Goal: Information Seeking & Learning: Compare options

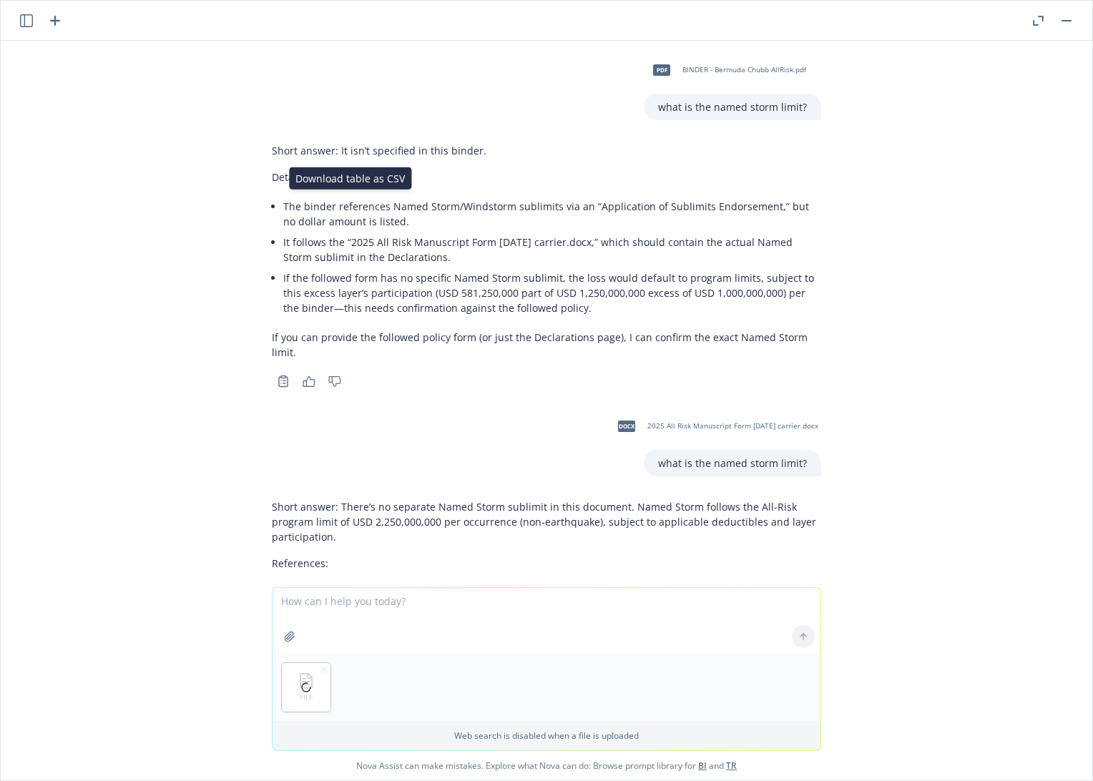
scroll to position [14615, 0]
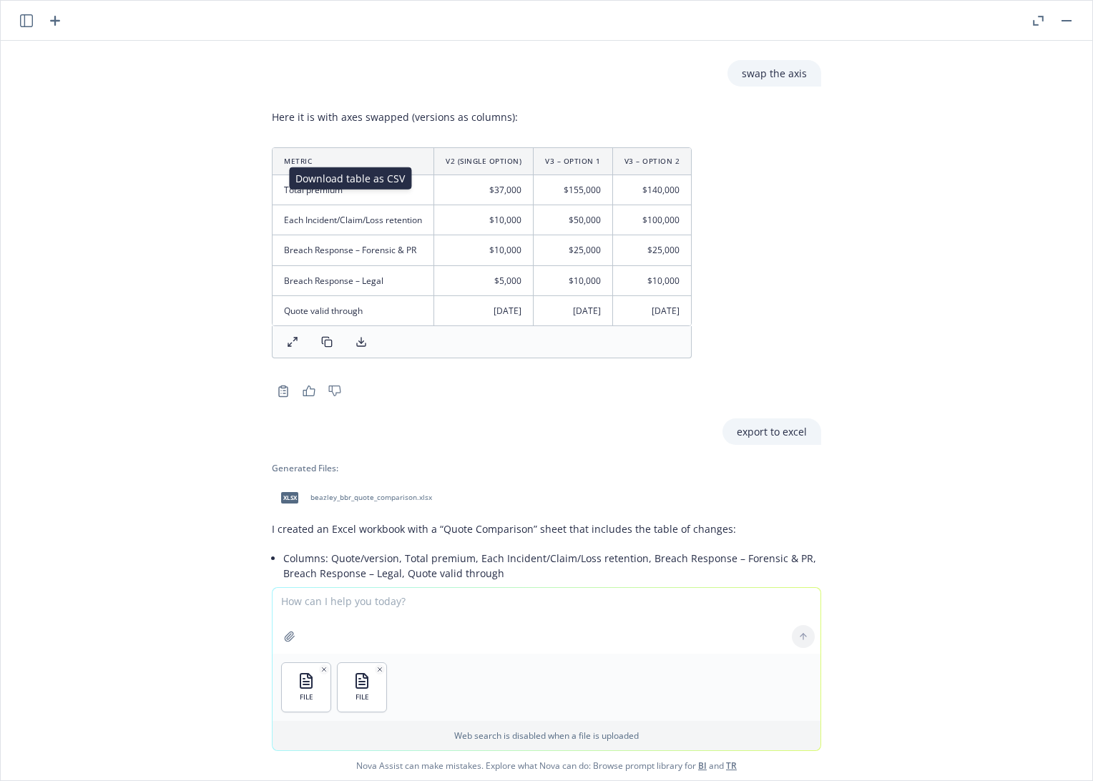
click at [366, 607] on textarea at bounding box center [547, 621] width 548 height 66
type textarea "compare these 2 quotes and note any changes"
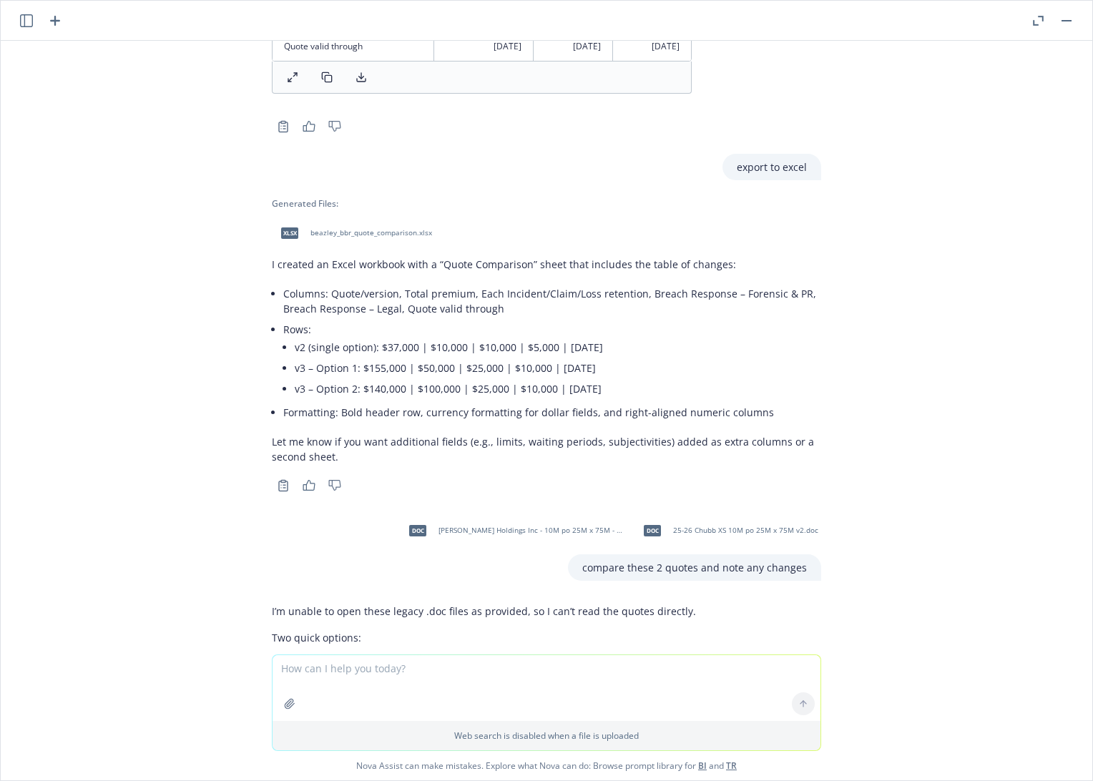
scroll to position [14890, 0]
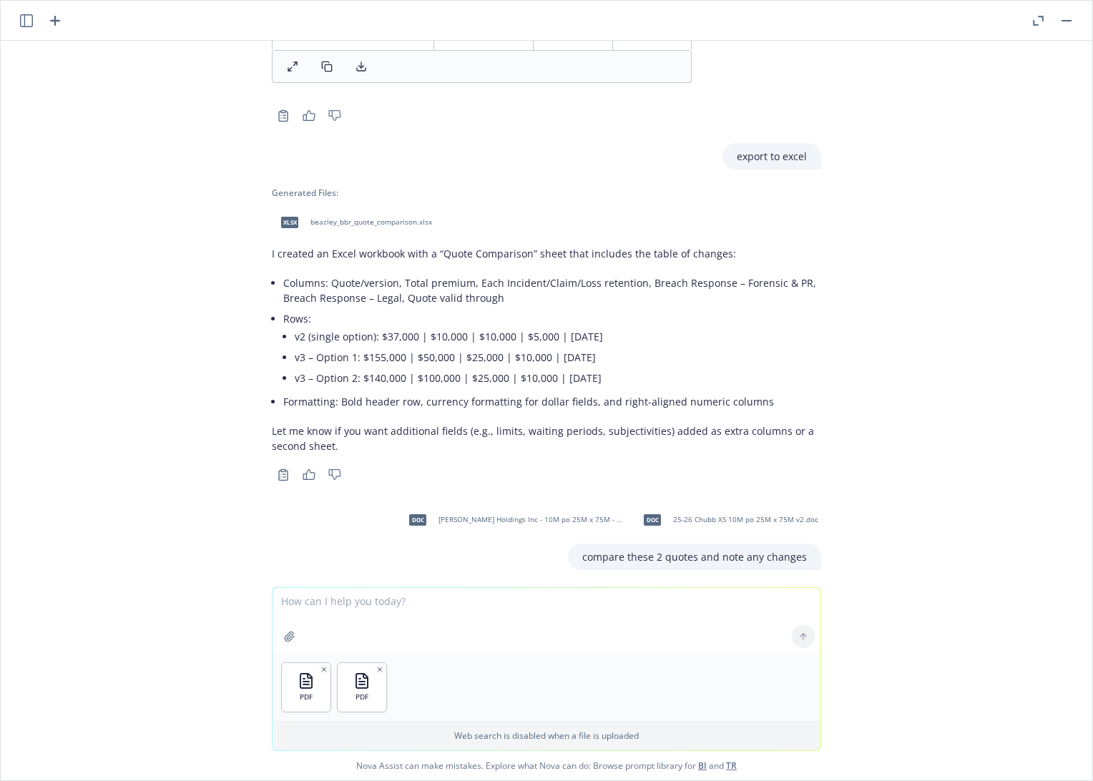
click at [584, 550] on p "compare these 2 quotes and note any changes" at bounding box center [694, 557] width 225 height 15
drag, startPoint x: 579, startPoint y: 416, endPoint x: 813, endPoint y: 414, distance: 234.0
click at [813, 502] on div "doc [PERSON_NAME] Holdings Inc - 10M po 25M x 75M - $4,000 per-mil.doc doc 25-2…" at bounding box center [546, 536] width 572 height 68
copy p "compare these 2 quotes and note any changes"
click at [348, 604] on textarea at bounding box center [547, 621] width 548 height 66
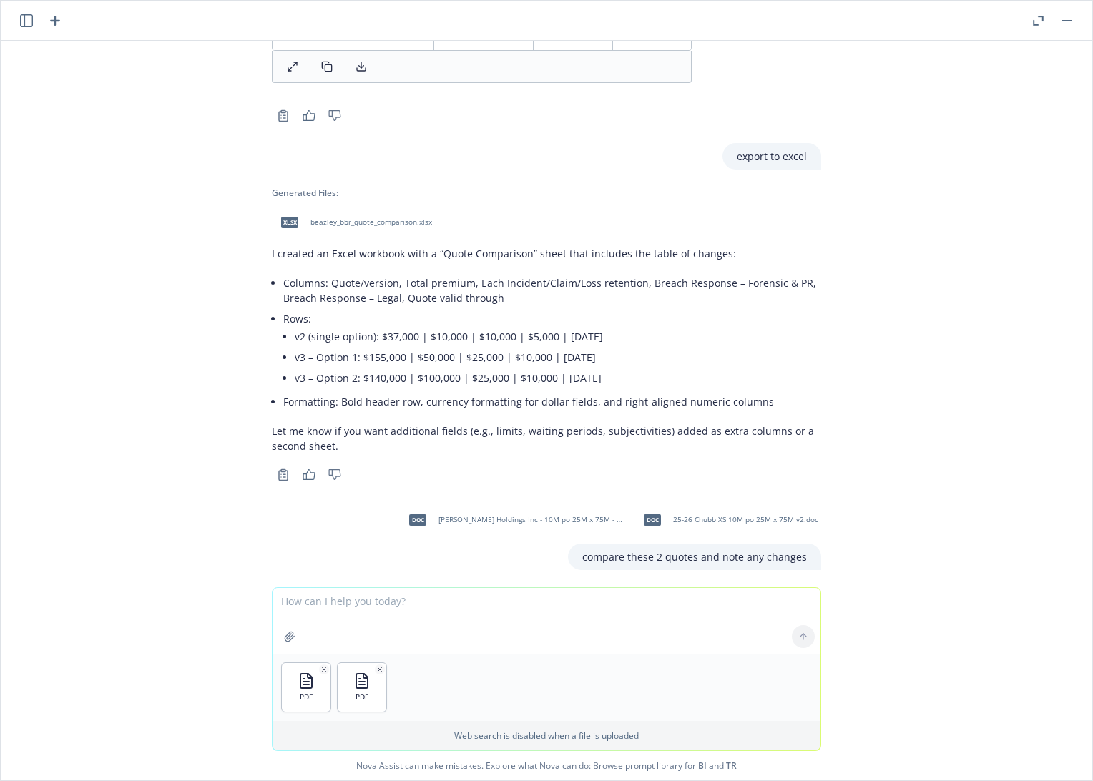
paste textarea "compare these 2 quotes and note any changes"
type textarea "compare these 2 quotes and note any changes"
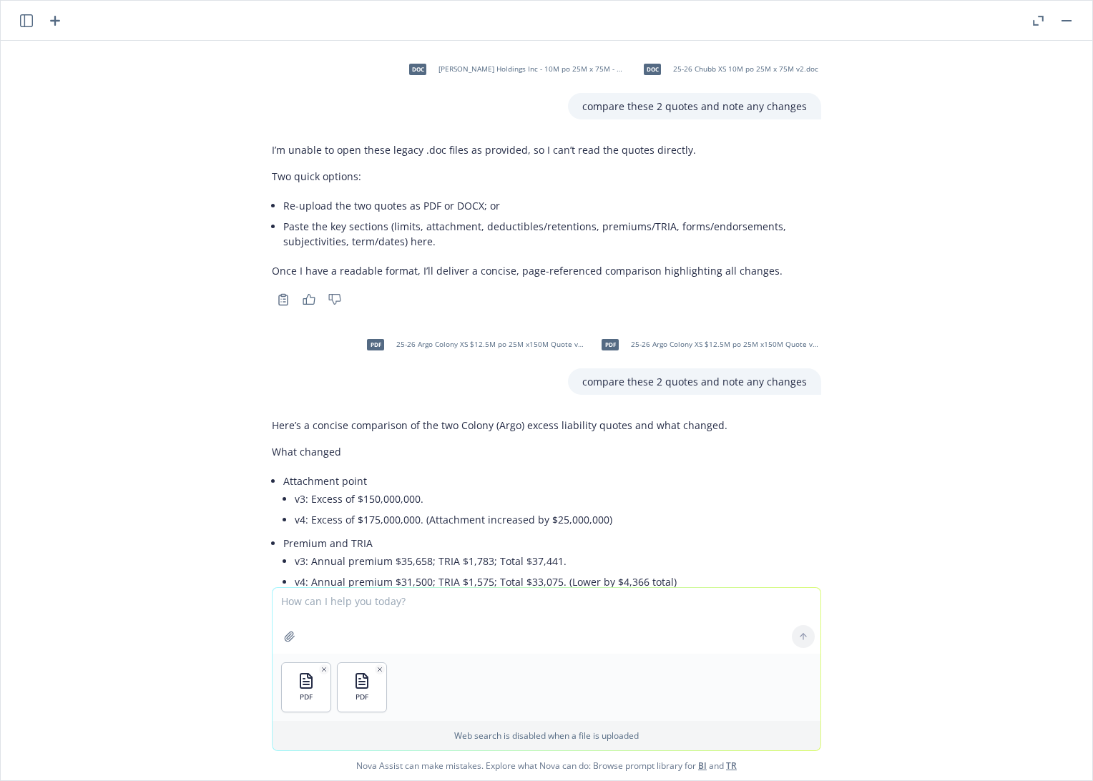
scroll to position [15332, 0]
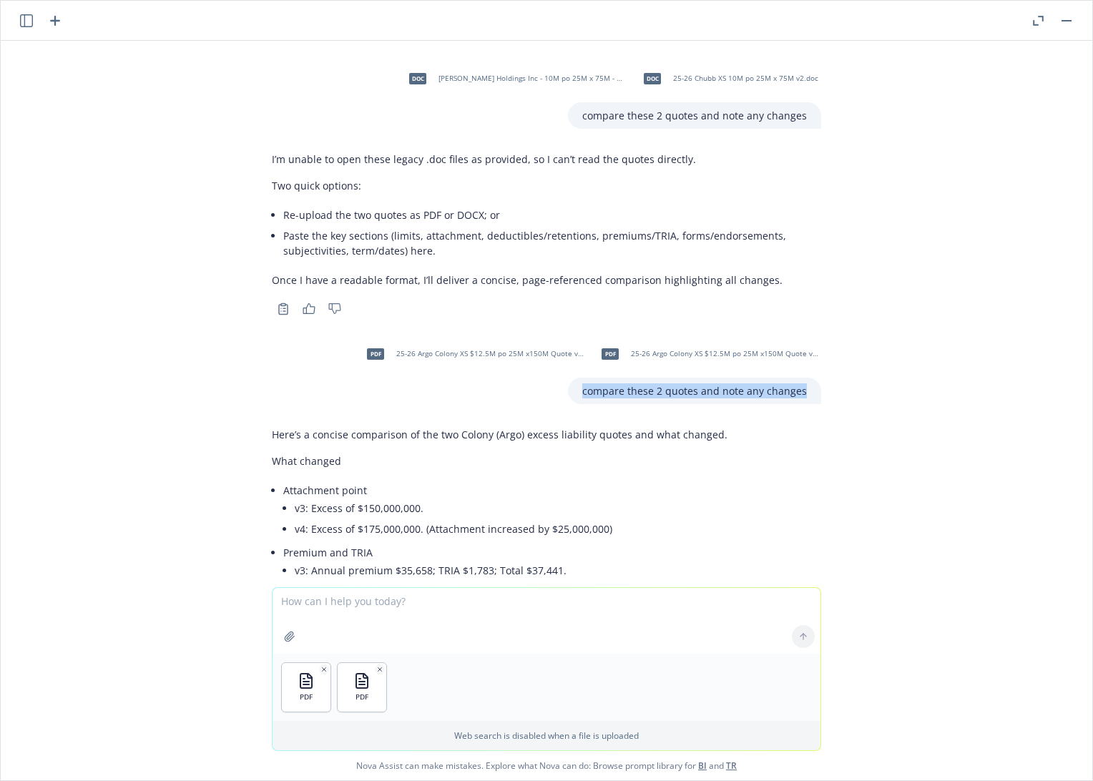
drag, startPoint x: 578, startPoint y: 251, endPoint x: 801, endPoint y: 250, distance: 222.5
click at [801, 378] on div "compare these 2 quotes and note any changes" at bounding box center [694, 391] width 253 height 26
copy p "compare these 2 quotes and note any changes"
click at [383, 600] on textarea at bounding box center [547, 621] width 548 height 66
paste textarea "compare these 2 quotes and note any changes"
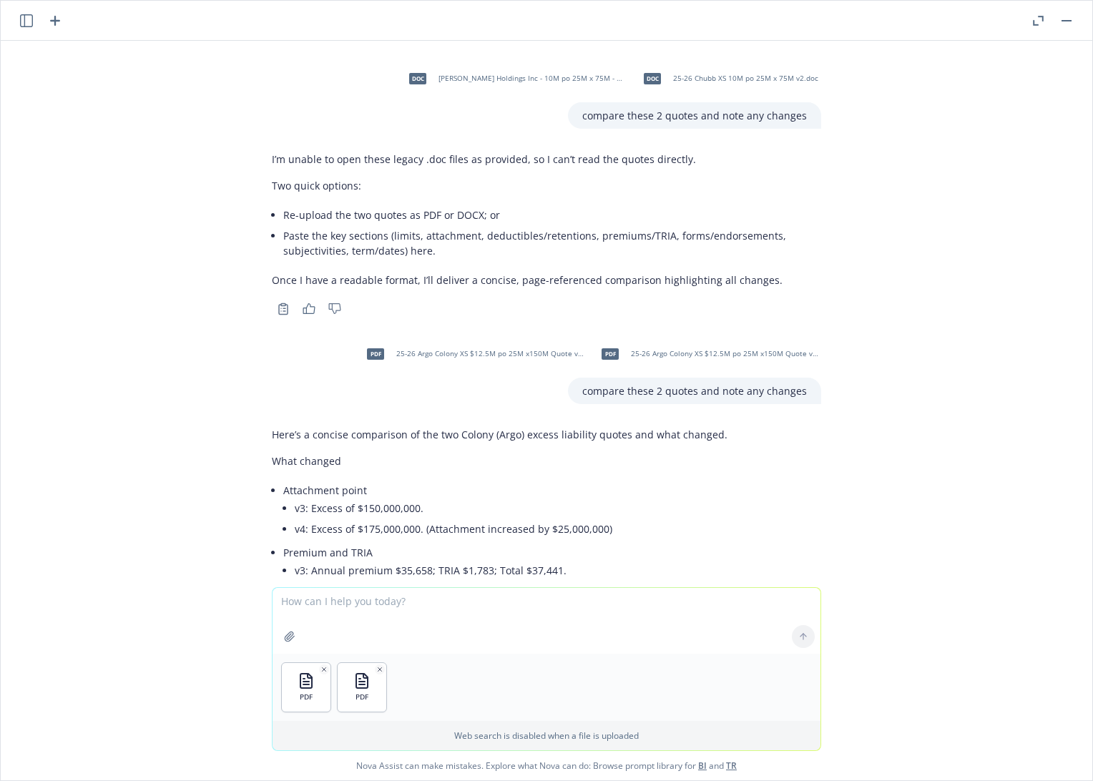
type textarea "compare these 2 quotes and note any changes"
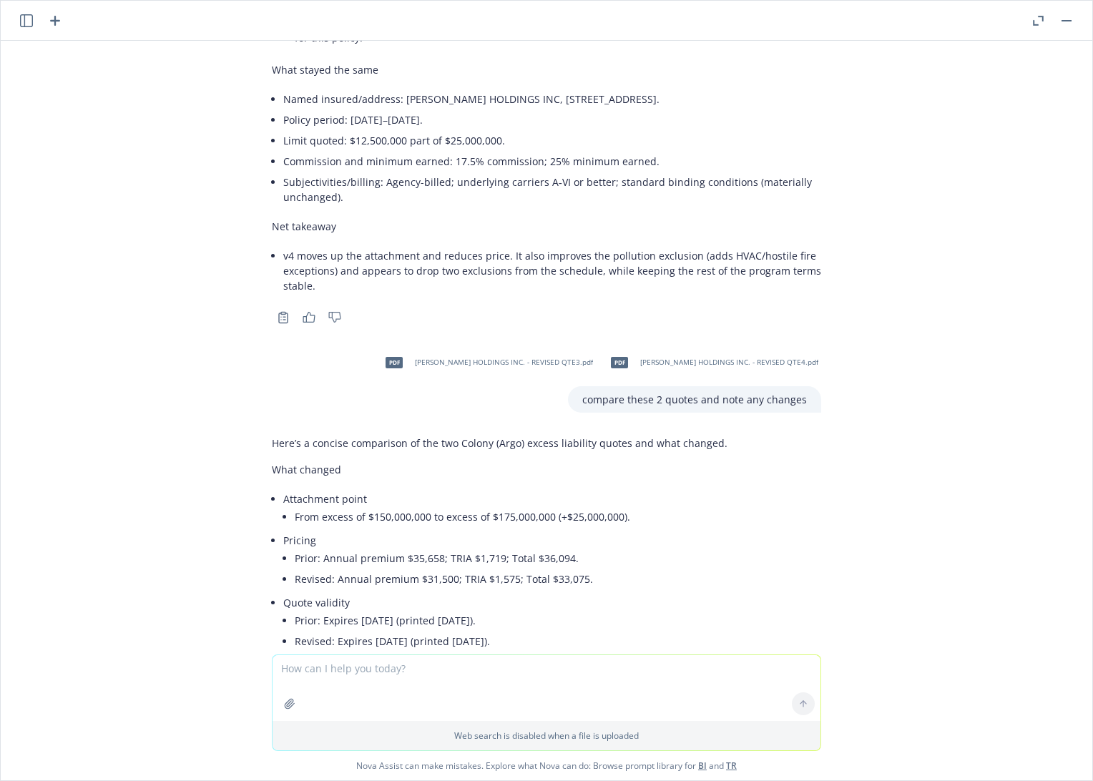
scroll to position [16152, 0]
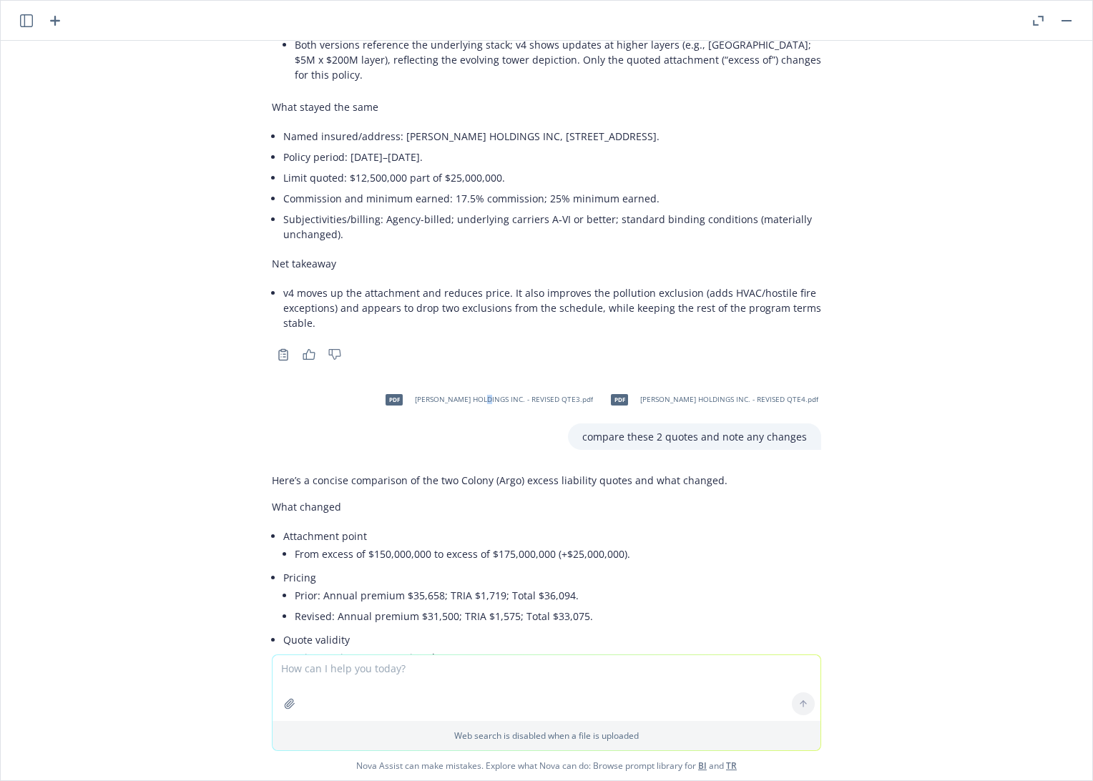
click at [554, 395] on span "[PERSON_NAME] HOLDINGS INC. - REVISED QTE3.pdf" at bounding box center [504, 399] width 178 height 9
click at [721, 395] on span "[PERSON_NAME] HOLDINGS INC. - REVISED QTE4.pdf" at bounding box center [729, 399] width 178 height 9
click at [721, 382] on div "pdf [PERSON_NAME] HOLDINGS INC. - REVISED QTE3.pdf pdf [PERSON_NAME] HOLDINGS I…" at bounding box center [598, 400] width 445 height 36
click at [682, 395] on span "[PERSON_NAME] HOLDINGS INC. - REVISED QTE4.pdf" at bounding box center [729, 399] width 178 height 9
click at [832, 367] on div "pdf BINDER - Bermuda Chubb AllRisk.pdf what is the named storm limit? Short ans…" at bounding box center [547, 348] width 1092 height 614
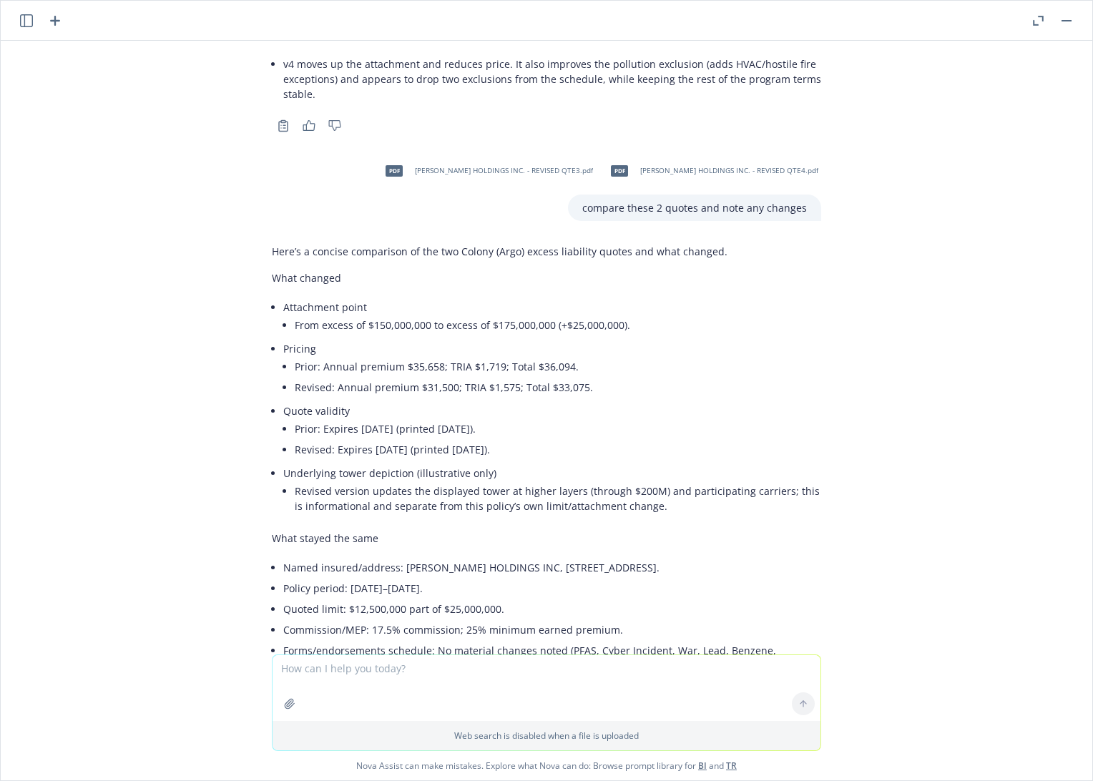
scroll to position [16390, 0]
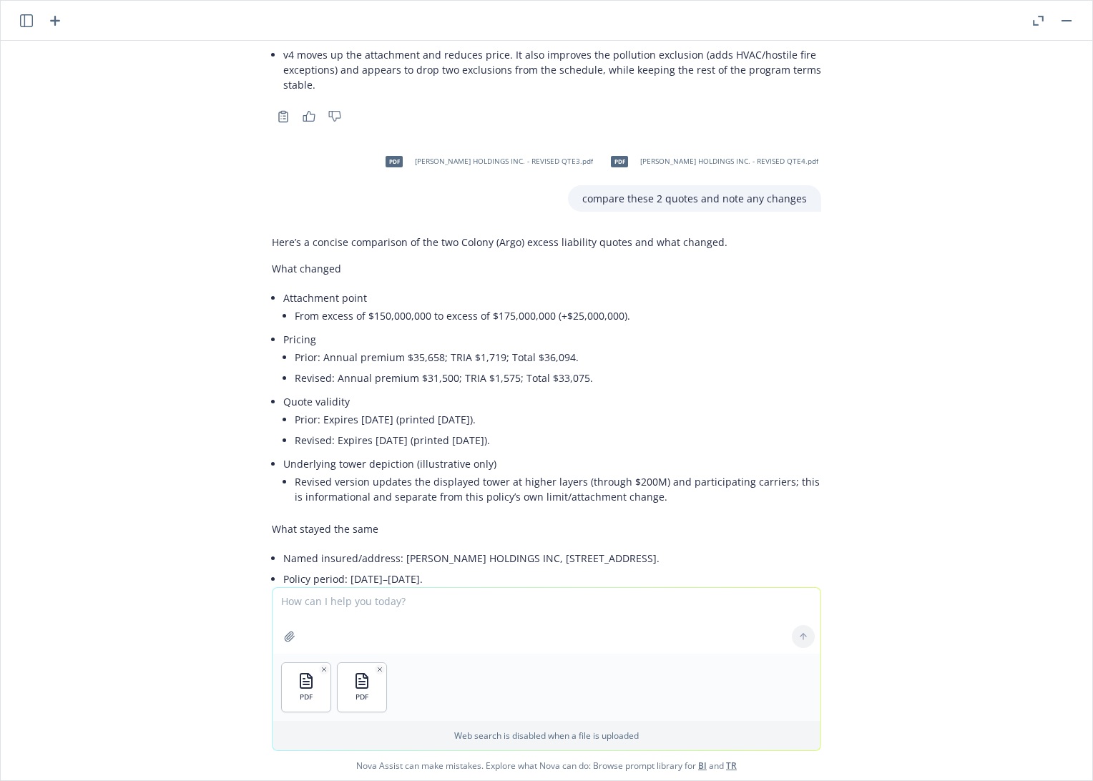
click at [386, 607] on textarea at bounding box center [547, 621] width 548 height 66
paste textarea "compare these 2 quotes and note any changes"
type textarea "compare these 2 quotes and note any changes"
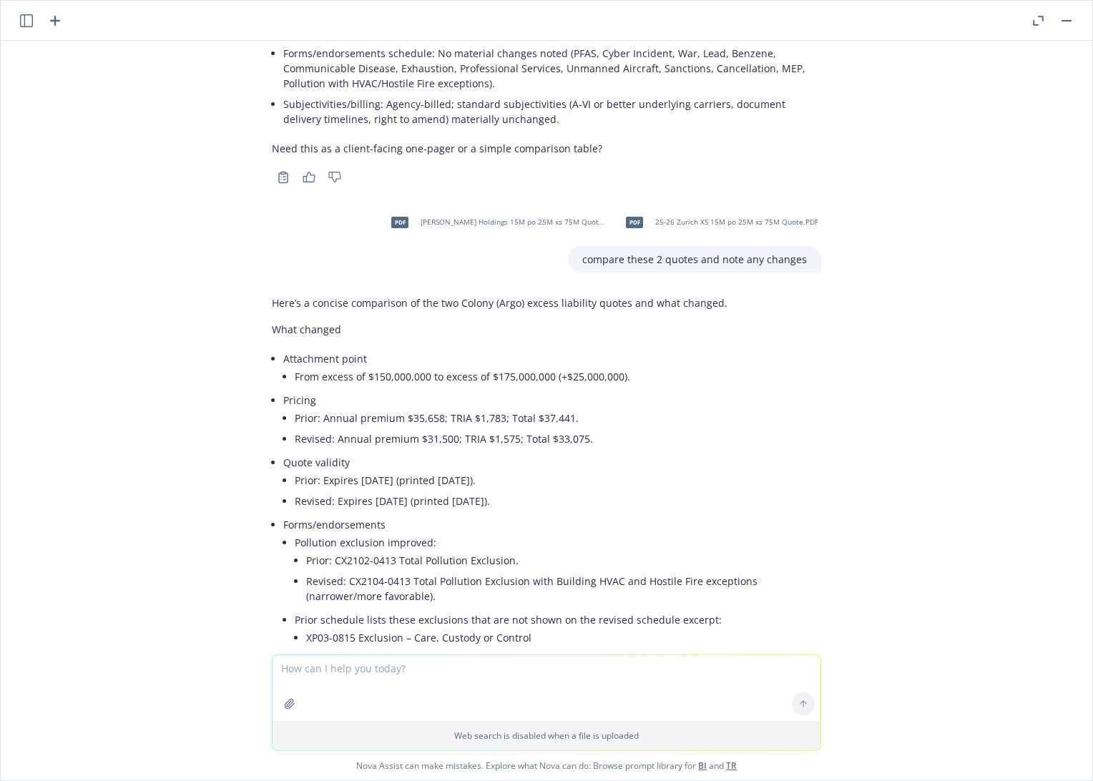
scroll to position [16830, 0]
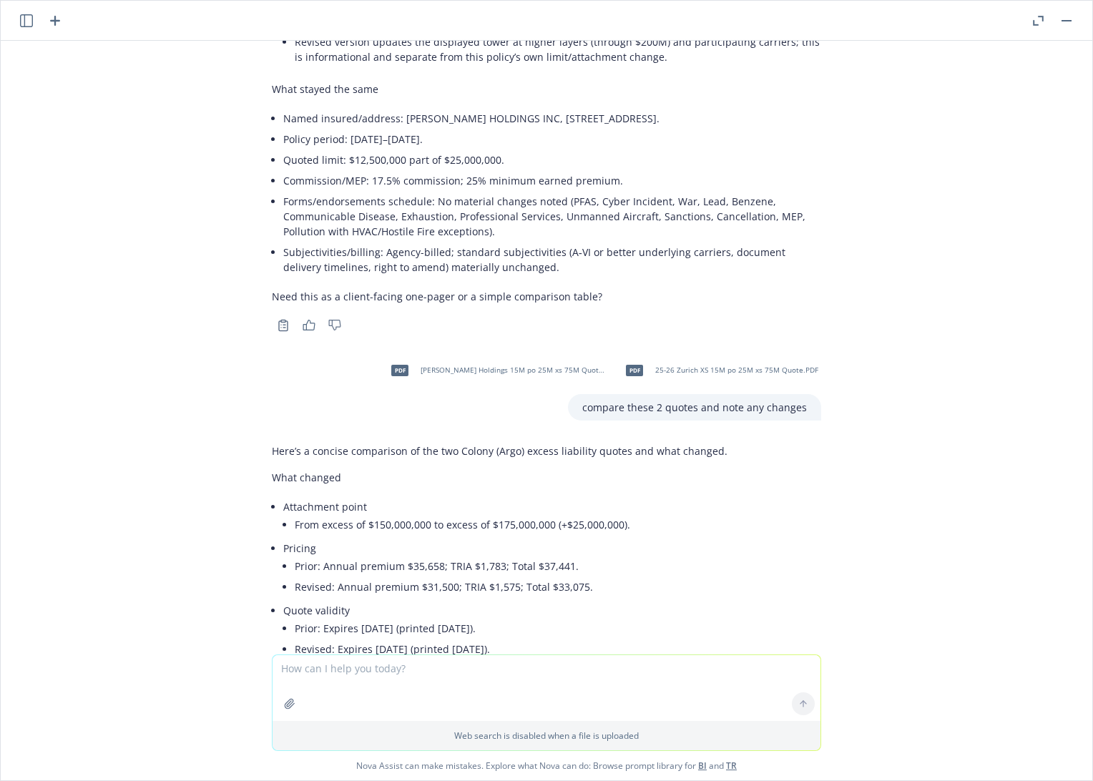
drag, startPoint x: 323, startPoint y: 552, endPoint x: 383, endPoint y: 554, distance: 60.1
click at [383, 698] on li "Prior: CX2102-0413 Total Pollution Exclusion." at bounding box center [563, 708] width 515 height 21
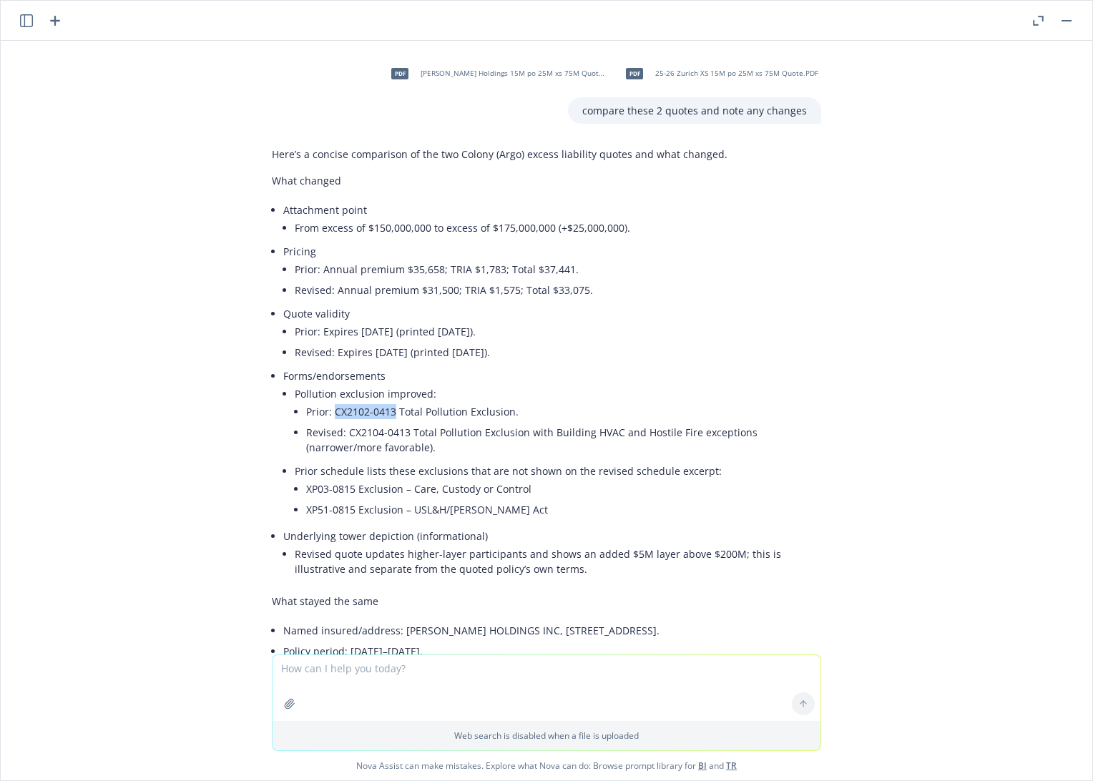
scroll to position [17149, 0]
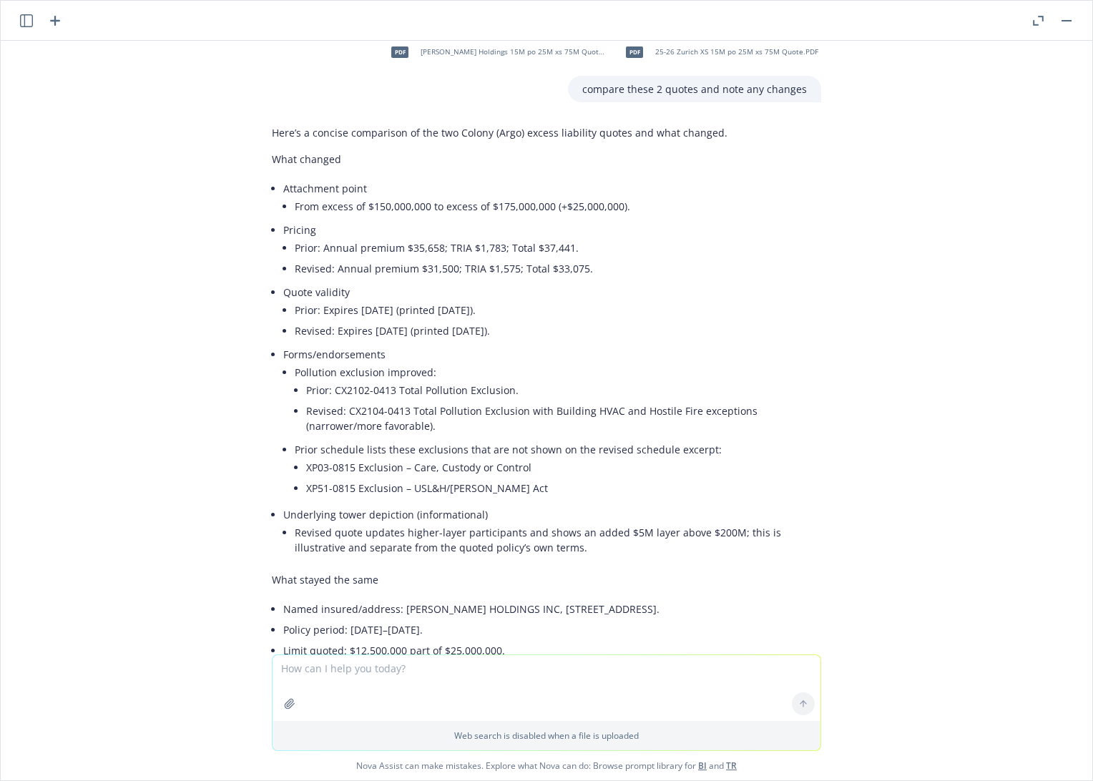
click at [859, 412] on div "pdf BINDER - Bermuda Chubb AllRisk.pdf what is the named storm limit? Short ans…" at bounding box center [547, 348] width 1092 height 614
click at [419, 666] on textarea at bounding box center [547, 688] width 548 height 66
type textarea "show side by side forms comparison"
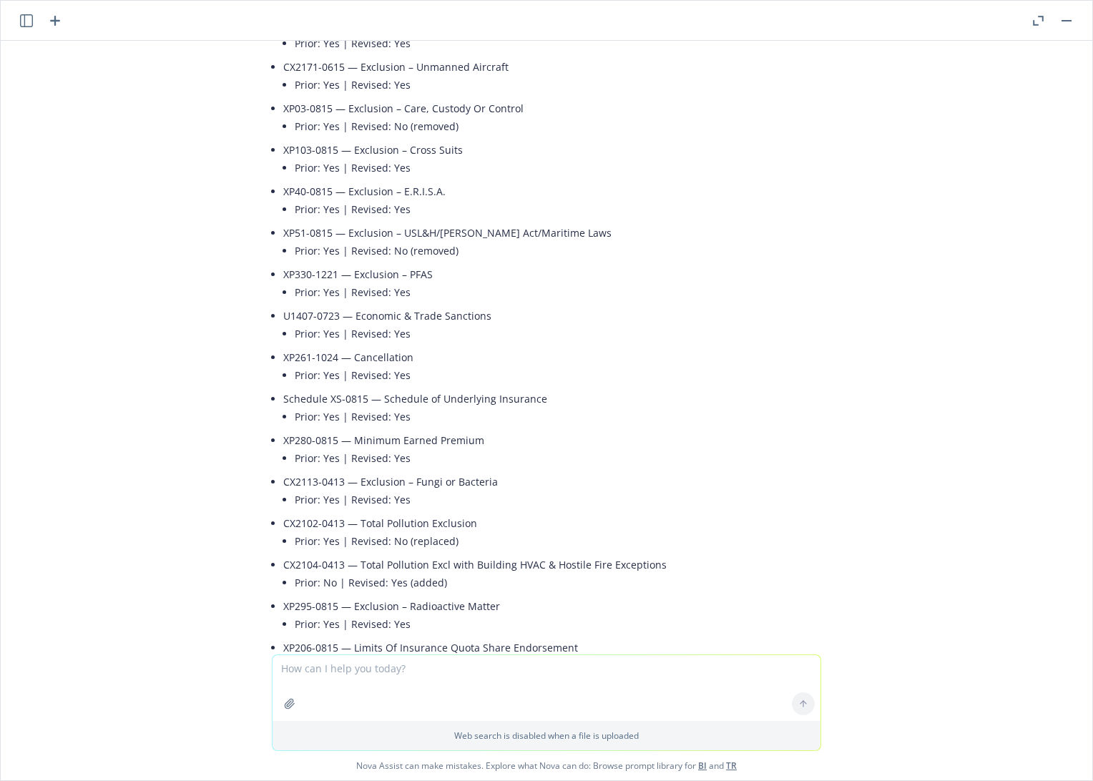
scroll to position [19194, 0]
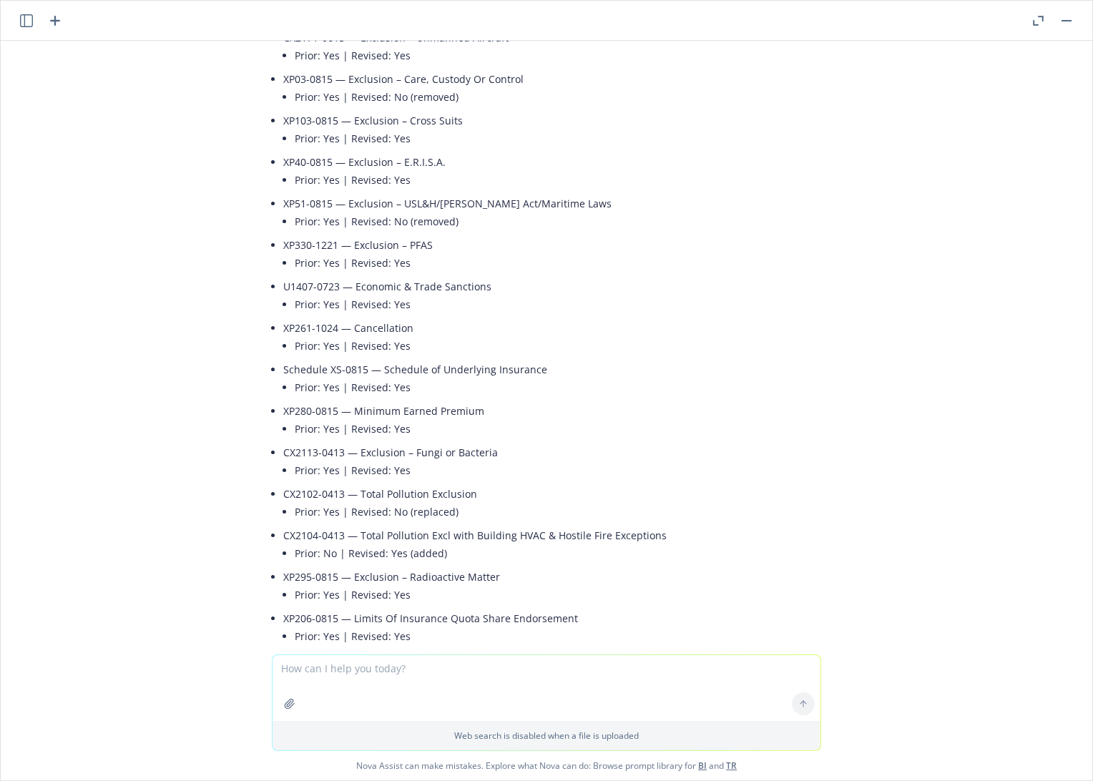
drag, startPoint x: 1031, startPoint y: 497, endPoint x: 1093, endPoint y: 639, distance: 155.1
click at [1031, 497] on div "pdf BINDER - Bermuda Chubb AllRisk.pdf what is the named storm limit? Short ans…" at bounding box center [547, 348] width 1092 height 614
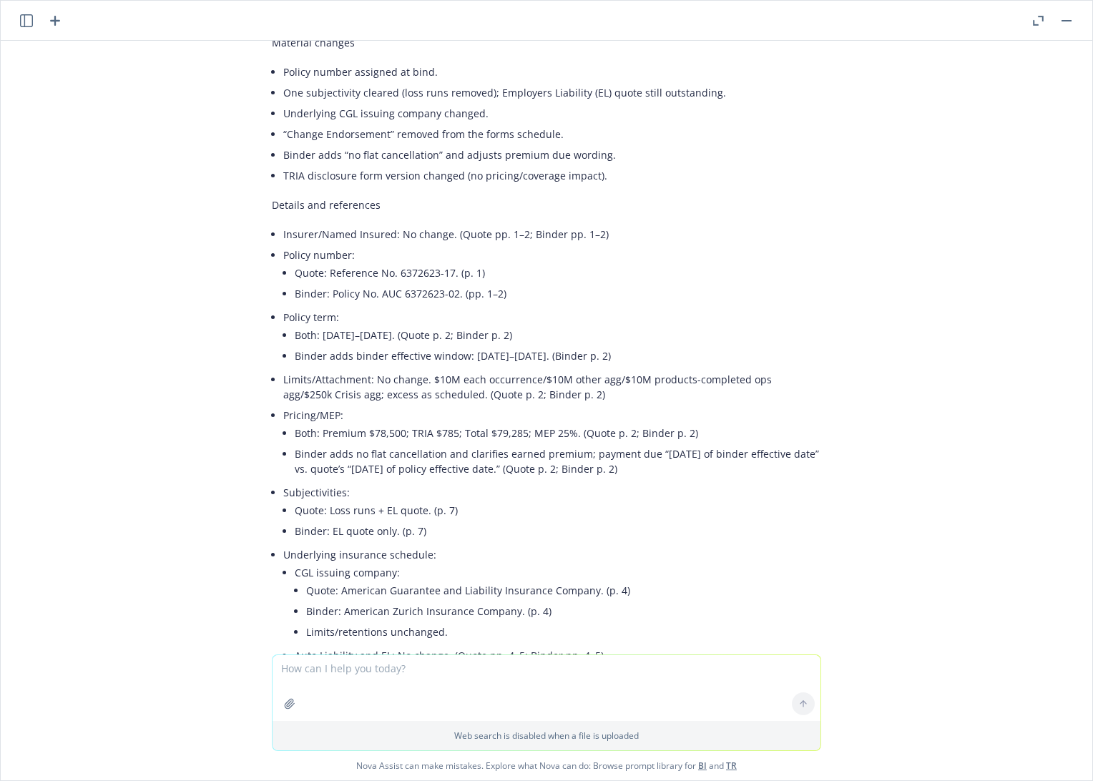
scroll to position [0, 0]
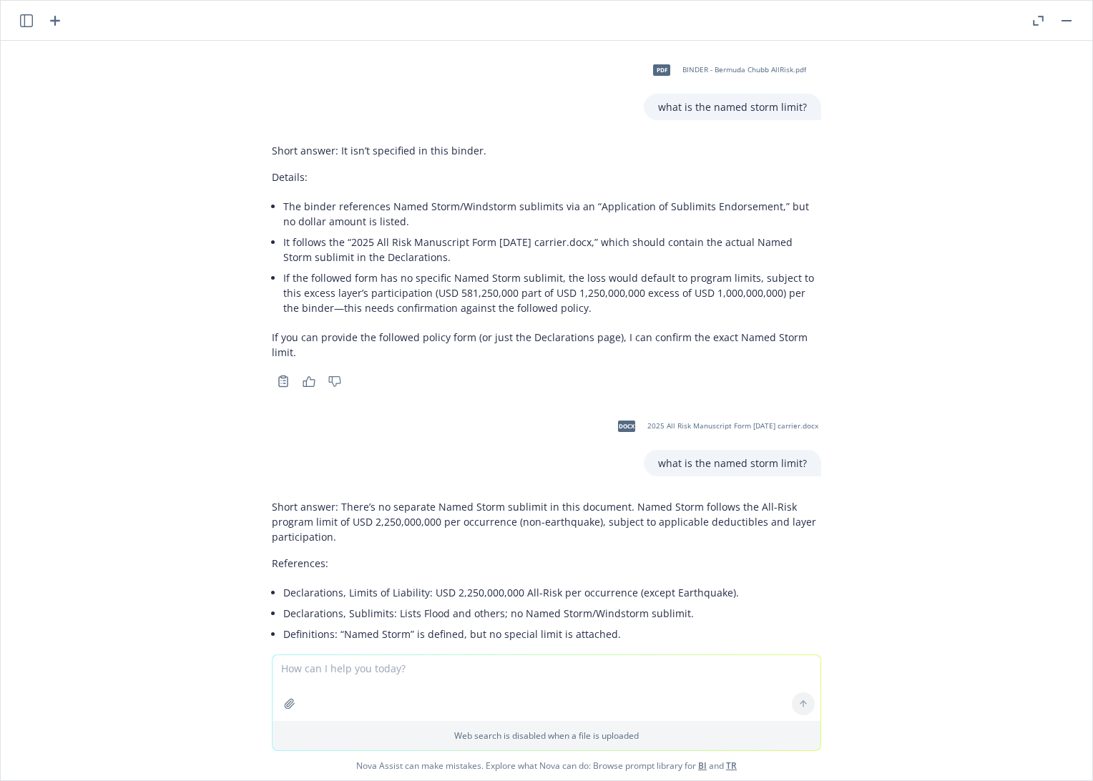
click at [136, 157] on div "pdf BINDER - Bermuda Chubb AllRisk.pdf what is the named storm limit? Short ans…" at bounding box center [547, 348] width 1092 height 614
click at [132, 155] on div "pdf BINDER - Bermuda Chubb AllRisk.pdf what is the named storm limit? Short ans…" at bounding box center [547, 348] width 1092 height 614
click at [105, 187] on div "pdf BINDER - Bermuda Chubb AllRisk.pdf what is the named storm limit? Short ans…" at bounding box center [547, 348] width 1092 height 614
click at [24, 25] on icon "button" at bounding box center [26, 20] width 13 height 13
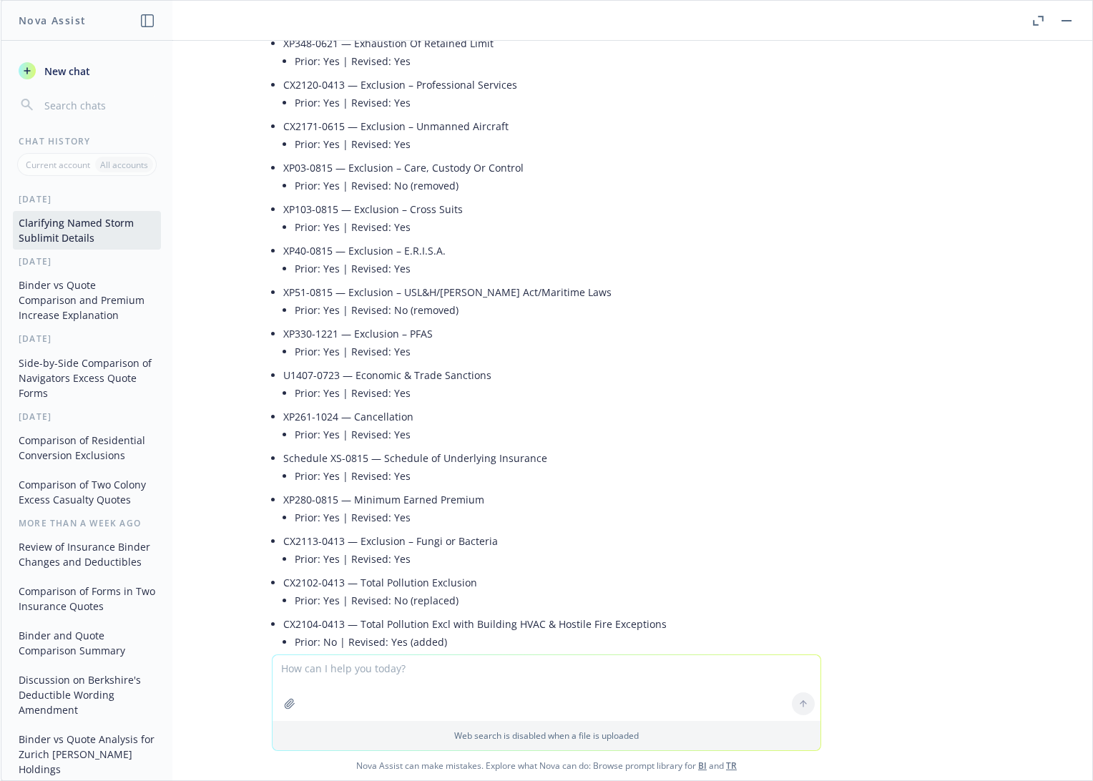
scroll to position [19194, 0]
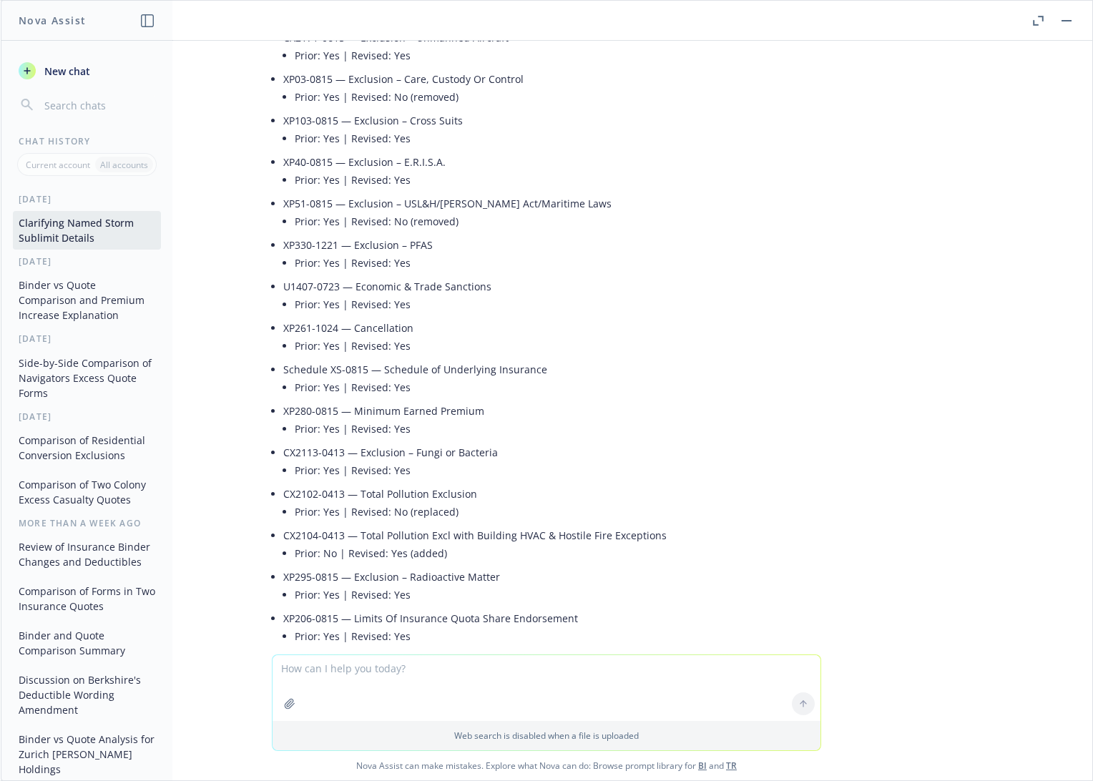
click at [69, 72] on span "New chat" at bounding box center [66, 71] width 49 height 15
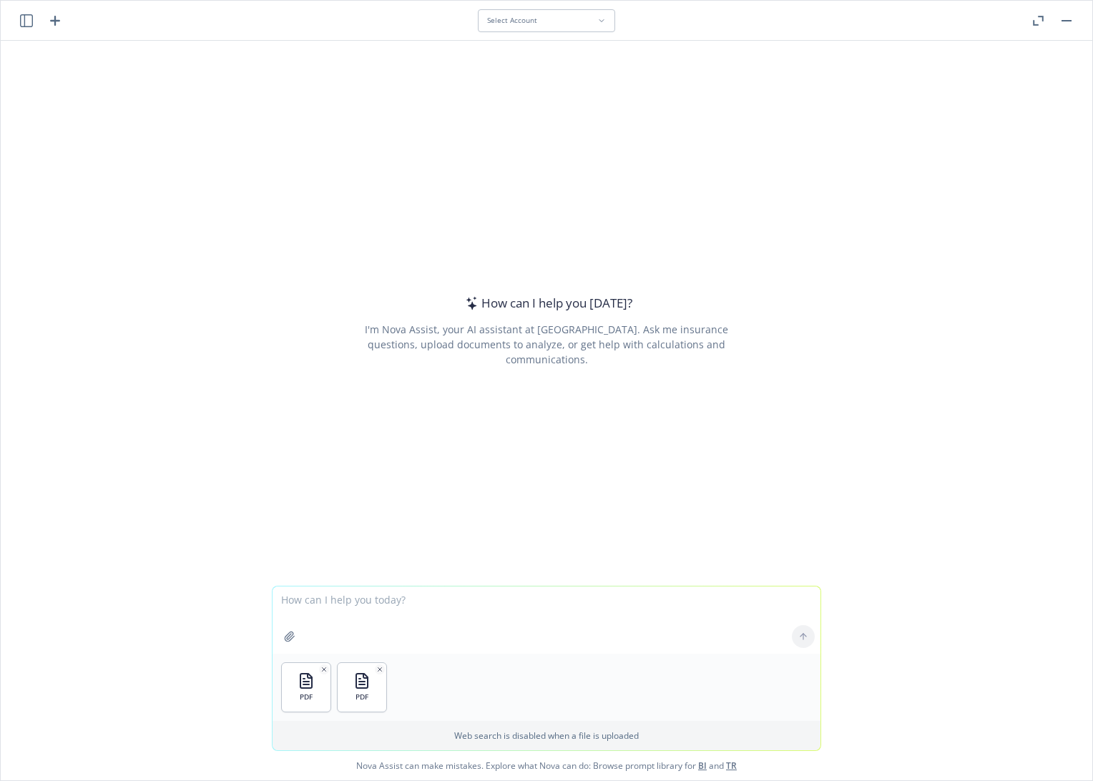
click at [395, 602] on textarea at bounding box center [547, 620] width 548 height 67
paste textarea "Hi [PERSON_NAME], No change in forms vs the prior quote. Thanks,"
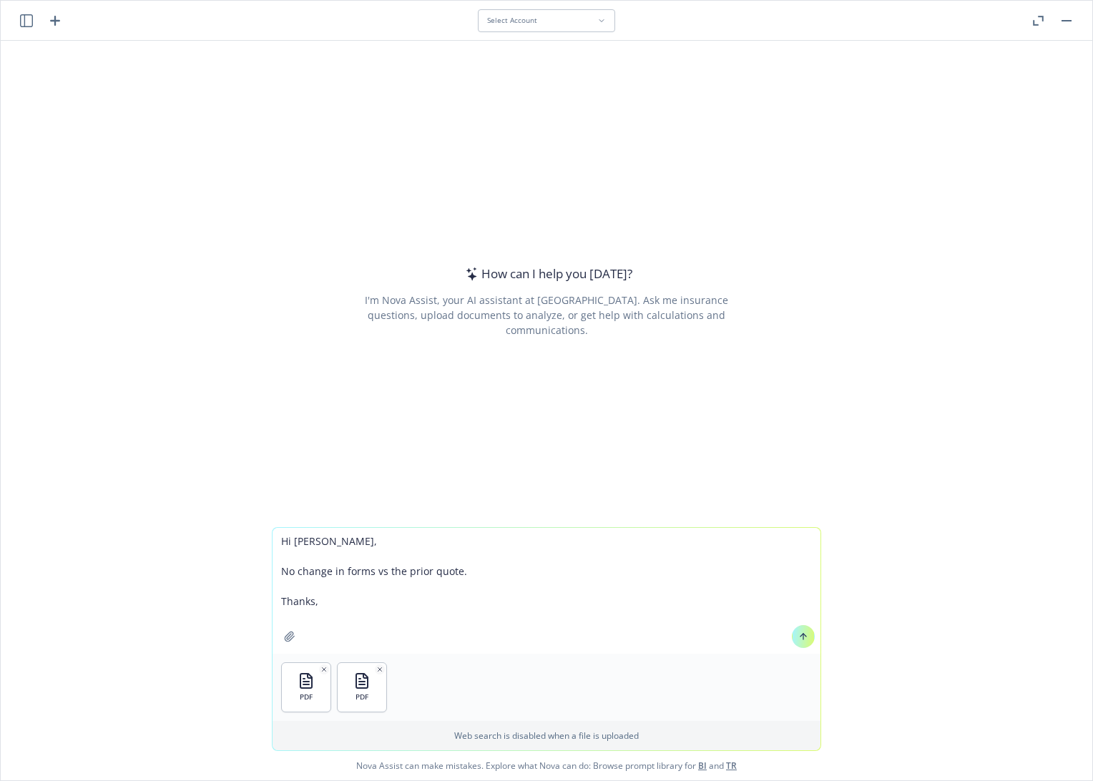
drag, startPoint x: 358, startPoint y: 601, endPoint x: 242, endPoint y: 531, distance: 135.5
click at [242, 531] on div "Hi [PERSON_NAME], No change in forms vs the prior quote. Thanks, PDF PDF Web se…" at bounding box center [547, 653] width 1092 height 253
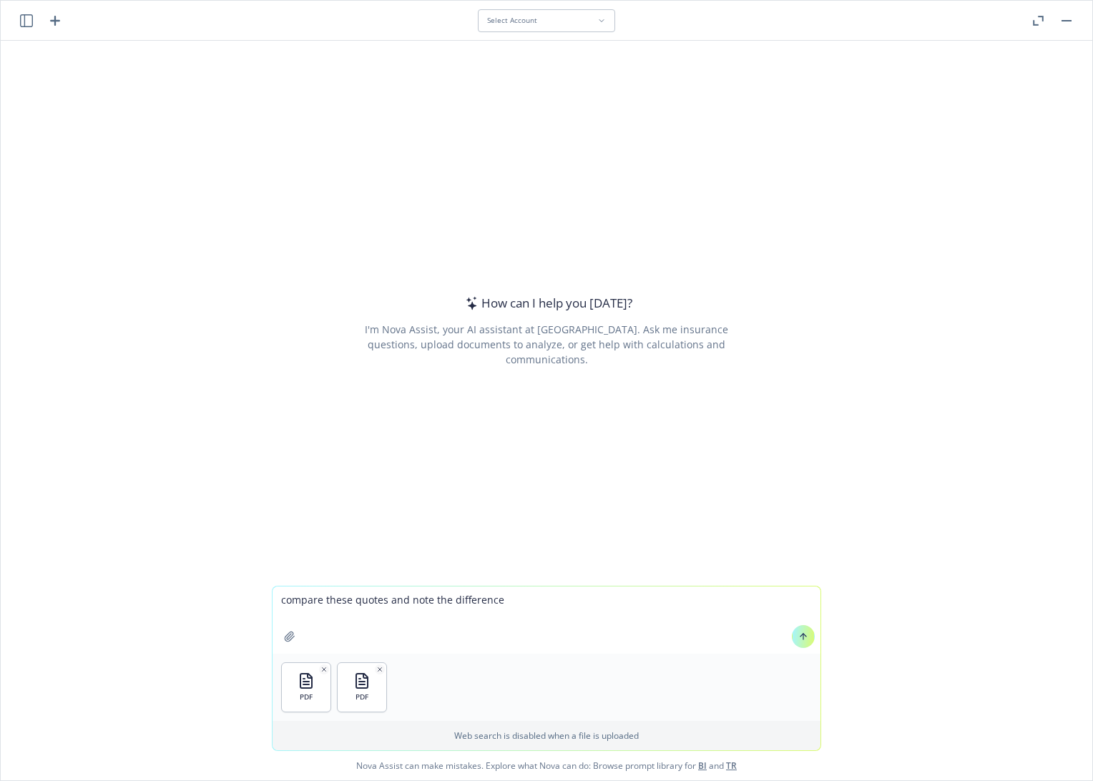
type textarea "compare these quotes and note the differences"
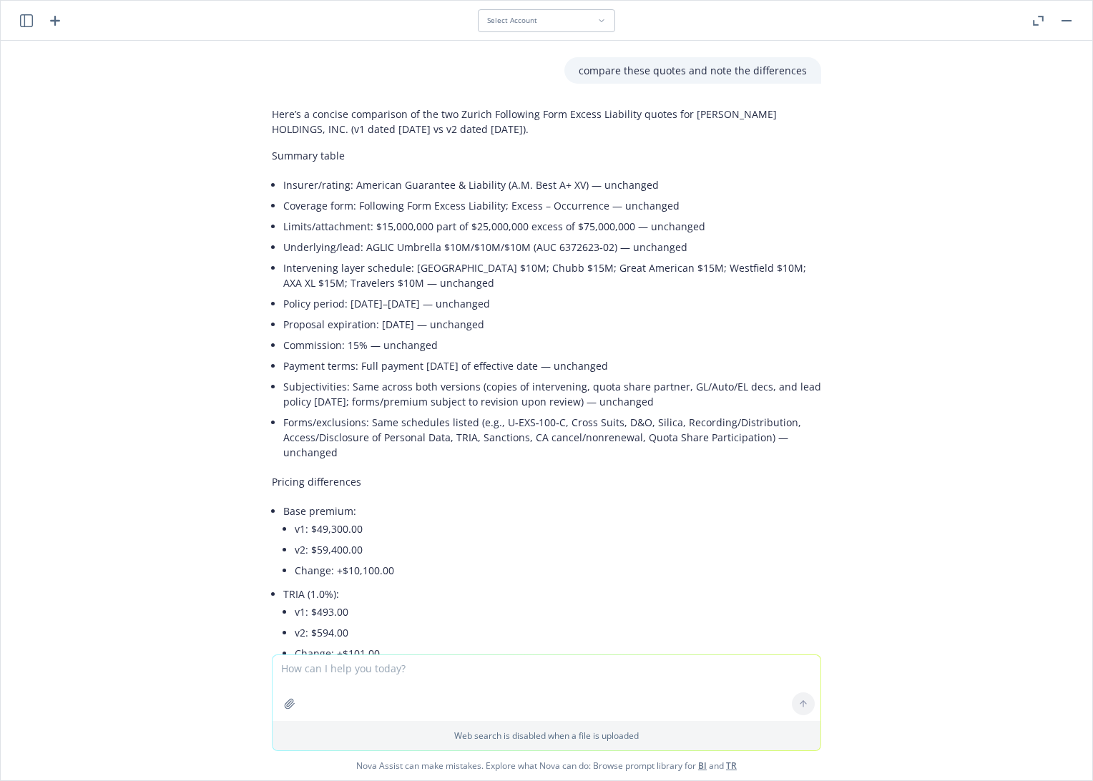
scroll to position [0, 0]
